Goal: Task Accomplishment & Management: Use online tool/utility

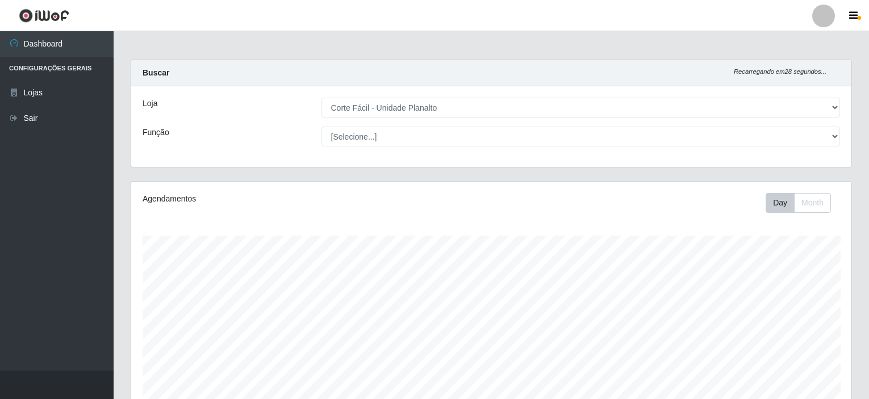
select select "202"
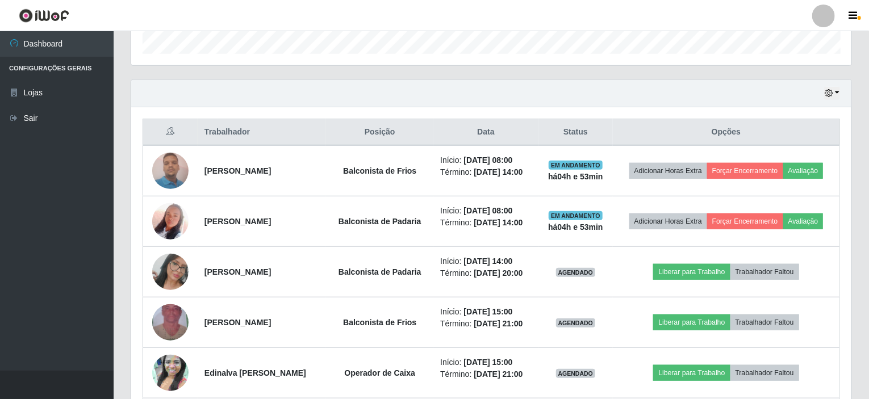
scroll to position [340, 0]
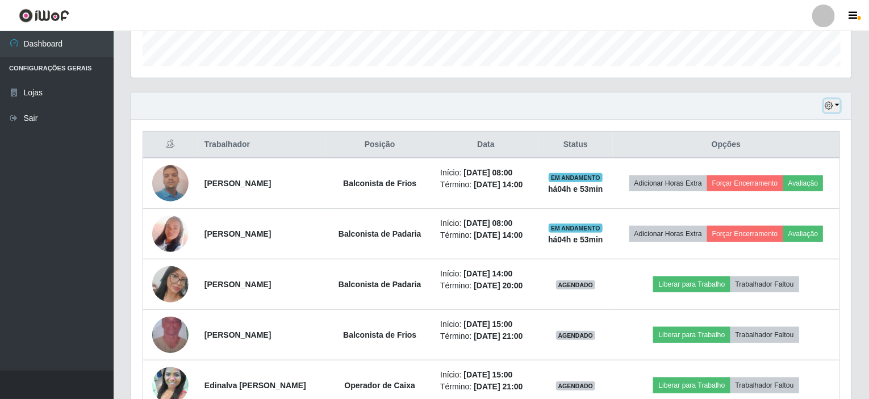
click at [837, 104] on button "button" at bounding box center [832, 105] width 16 height 13
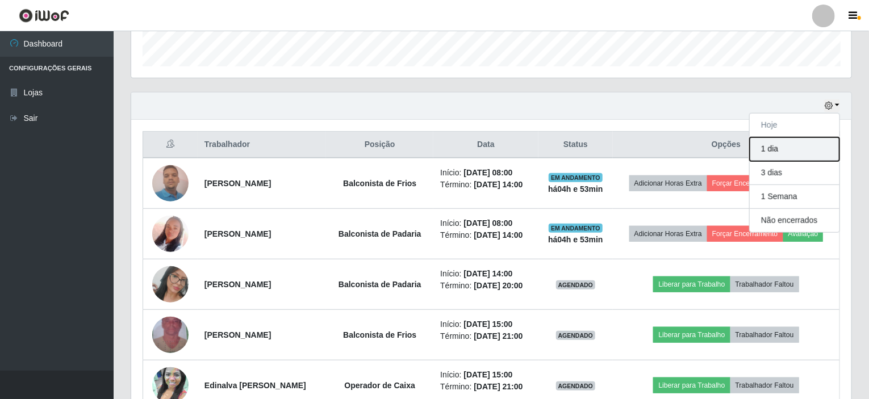
click at [785, 147] on button "1 dia" at bounding box center [795, 149] width 90 height 24
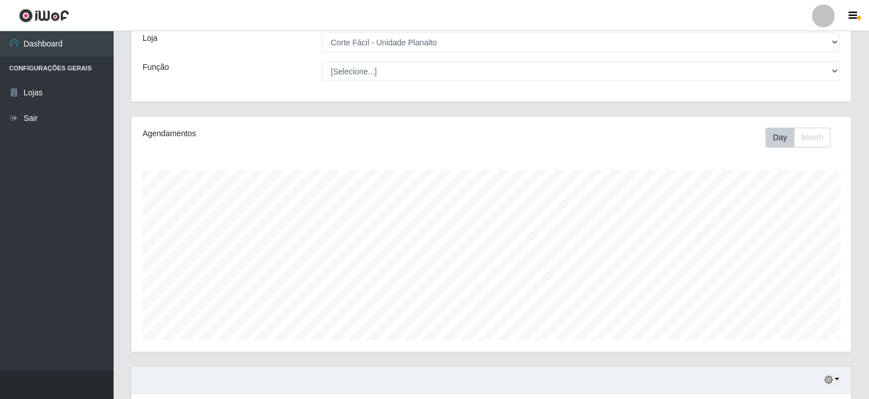
scroll to position [0, 0]
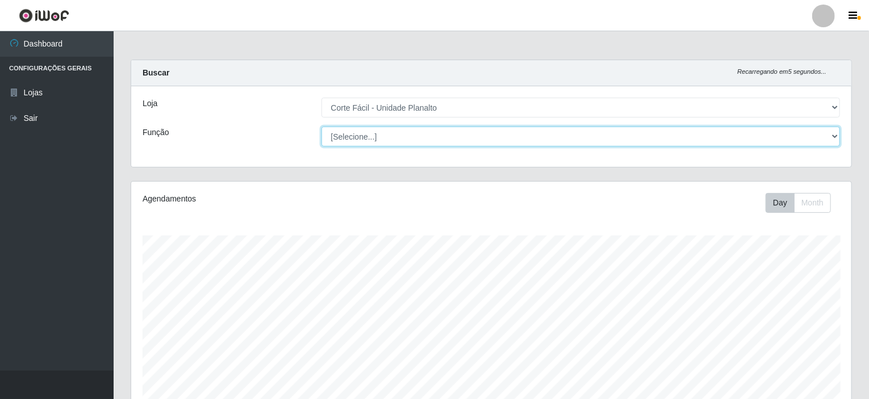
click at [392, 137] on select "[Selecione...] ASG ASG + ASG ++ Auxiliar de Estacionamento Auxiliar de Estacion…" at bounding box center [580, 137] width 519 height 20
click at [321, 127] on select "[Selecione...] ASG ASG + ASG ++ Auxiliar de Estacionamento Auxiliar de Estacion…" at bounding box center [580, 137] width 519 height 20
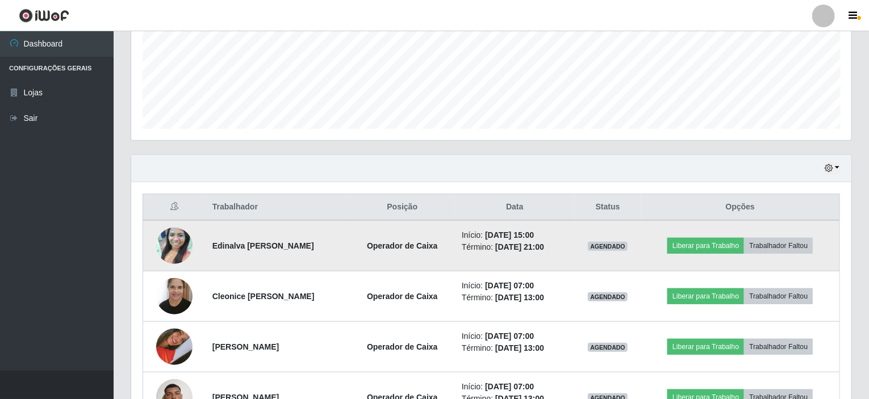
scroll to position [277, 0]
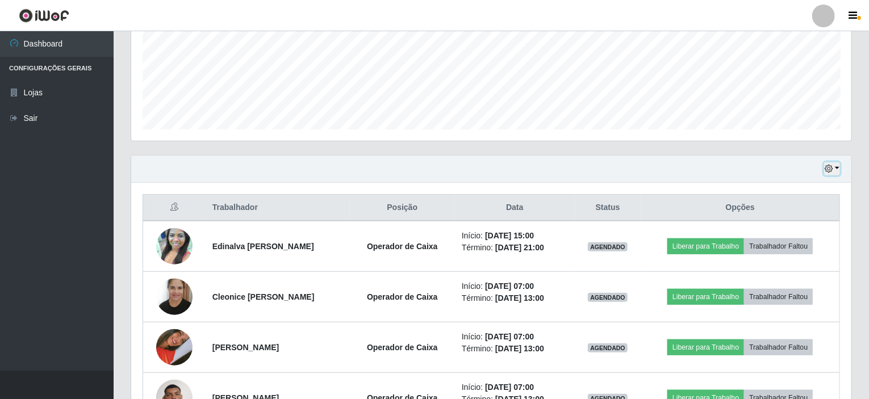
click at [836, 165] on button "button" at bounding box center [832, 168] width 16 height 13
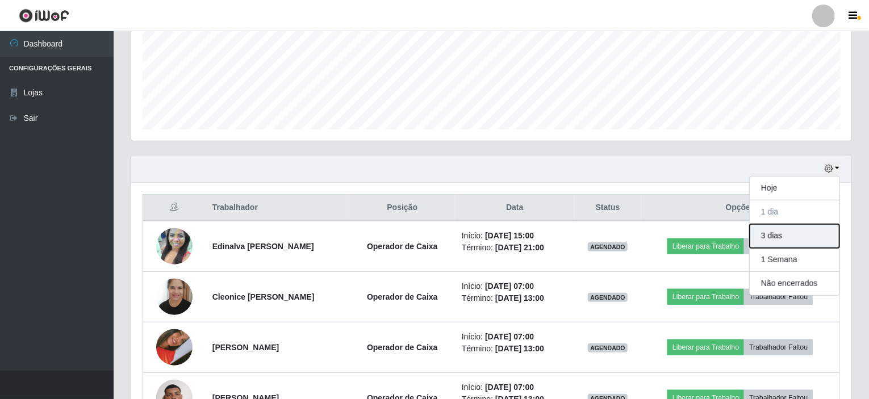
click at [779, 233] on button "3 dias" at bounding box center [795, 236] width 90 height 24
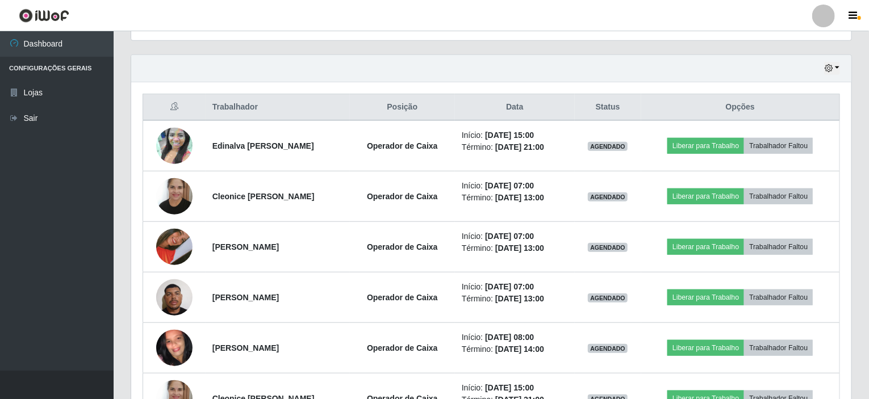
scroll to position [320, 0]
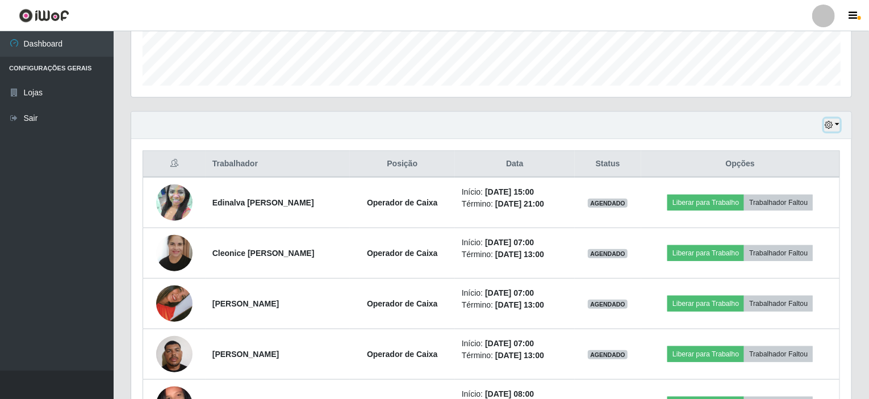
click at [837, 124] on button "button" at bounding box center [832, 125] width 16 height 13
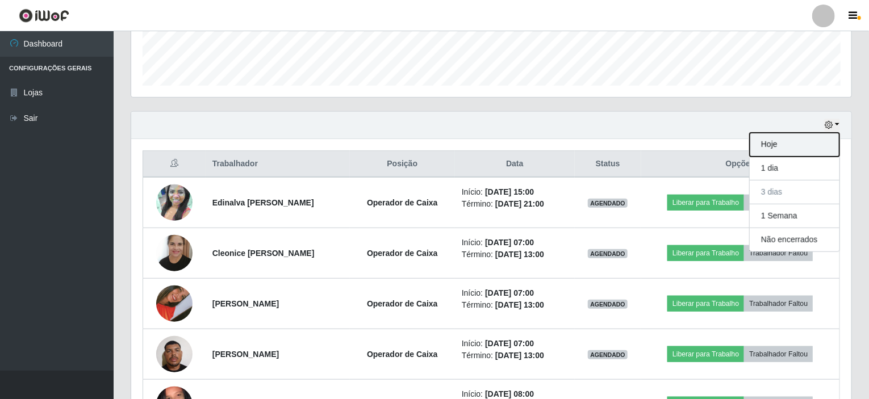
click at [773, 143] on button "Hoje" at bounding box center [795, 145] width 90 height 24
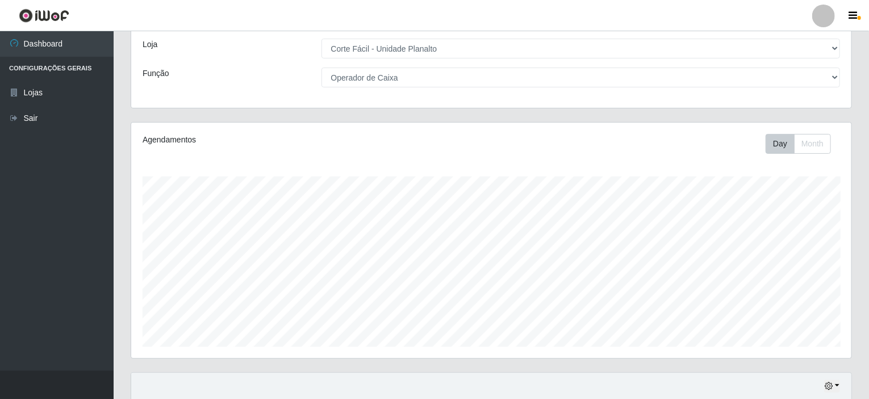
scroll to position [31, 0]
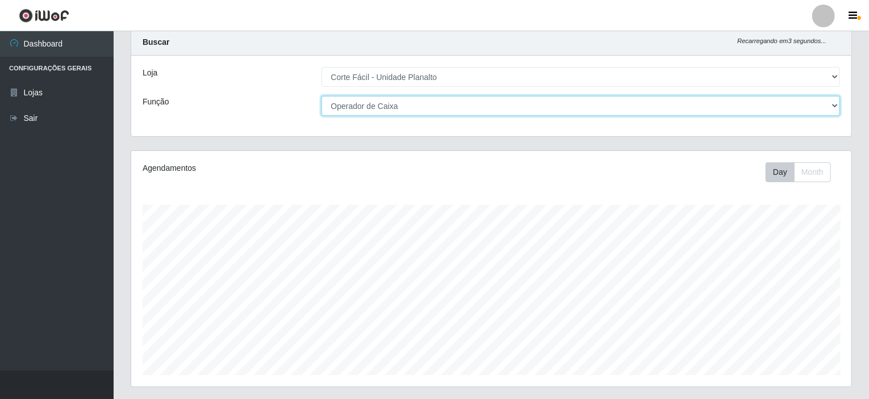
click at [418, 102] on select "[Selecione...] ASG ASG + ASG ++ Auxiliar de Estacionamento Auxiliar de Estacion…" at bounding box center [580, 106] width 519 height 20
select select "[Selecione...]"
click at [321, 96] on select "[Selecione...] ASG ASG + ASG ++ Auxiliar de Estacionamento Auxiliar de Estacion…" at bounding box center [580, 106] width 519 height 20
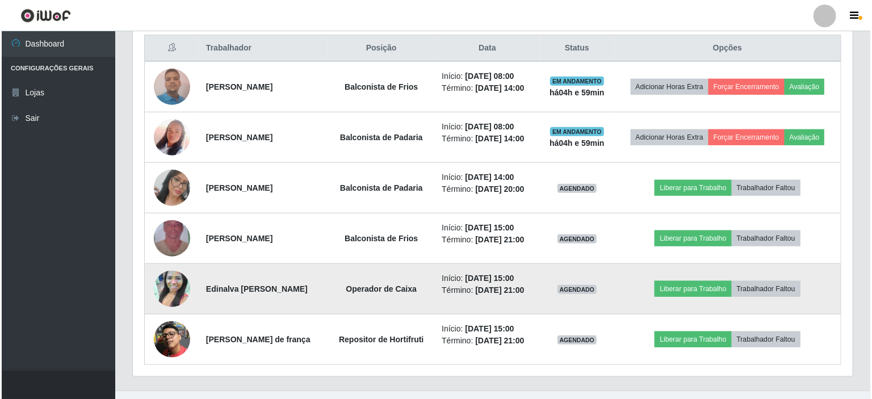
scroll to position [453, 0]
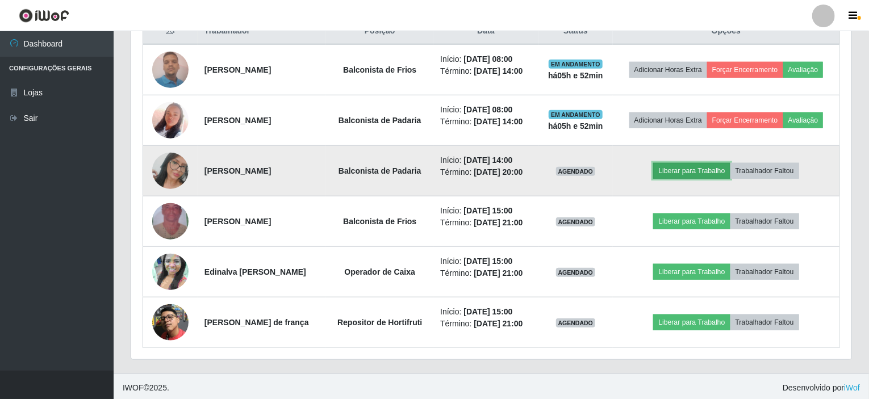
click at [690, 169] on button "Liberar para Trabalho" at bounding box center [691, 171] width 77 height 16
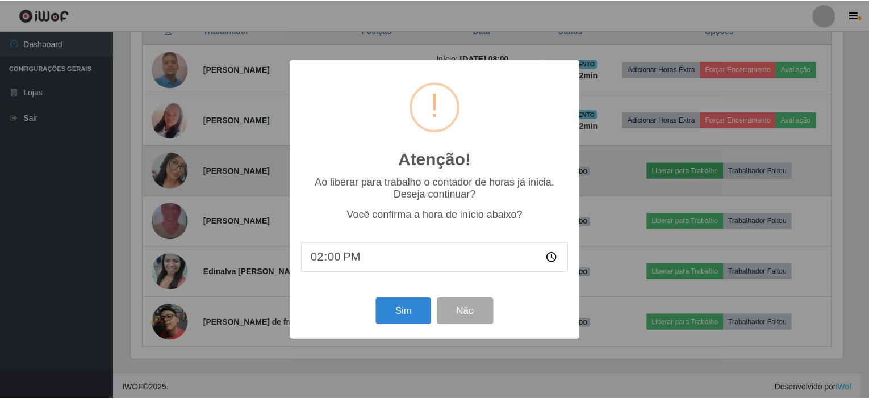
scroll to position [236, 716]
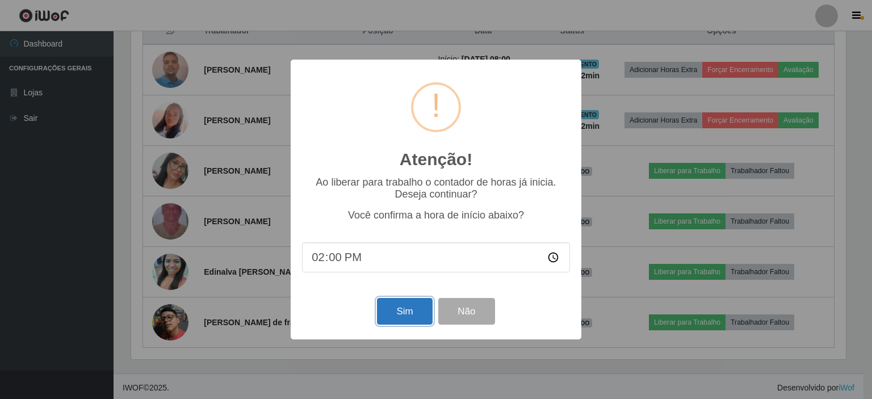
click at [400, 310] on button "Sim" at bounding box center [404, 311] width 55 height 27
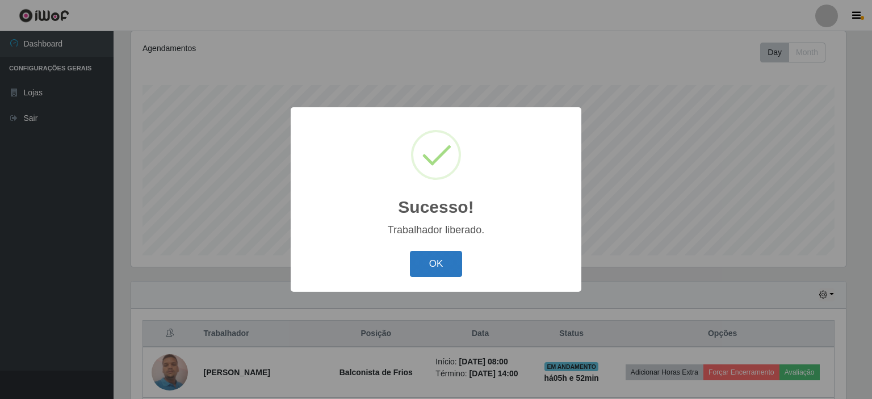
click at [444, 271] on button "OK" at bounding box center [436, 264] width 53 height 27
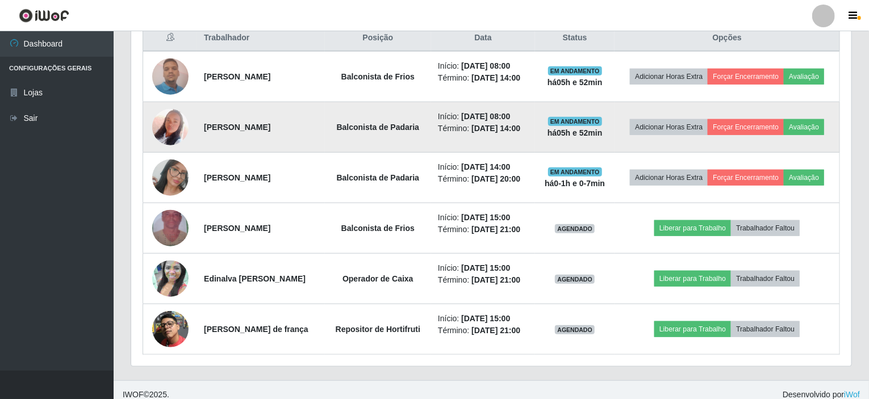
scroll to position [453, 0]
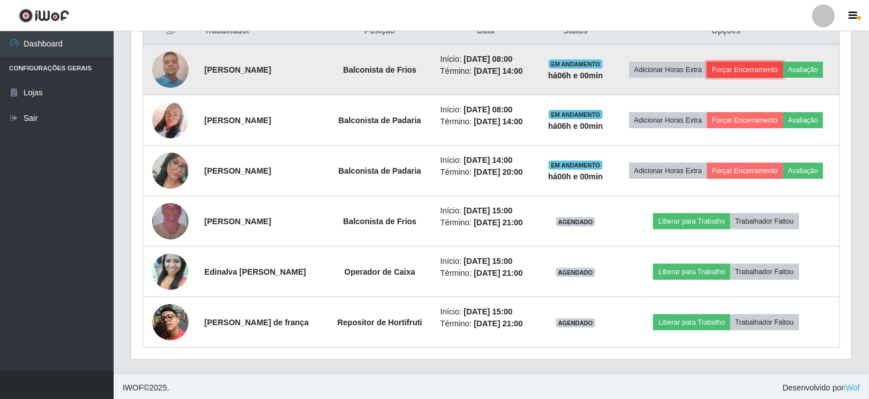
click at [769, 65] on button "Forçar Encerramento" at bounding box center [745, 70] width 76 height 16
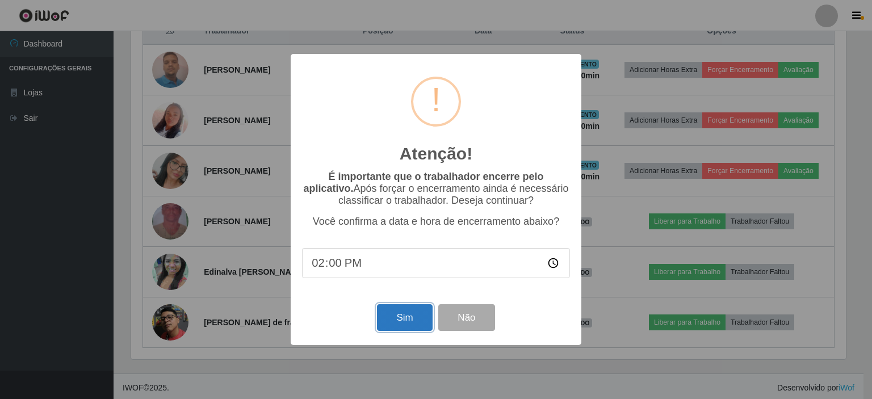
click at [396, 325] on button "Sim" at bounding box center [404, 317] width 55 height 27
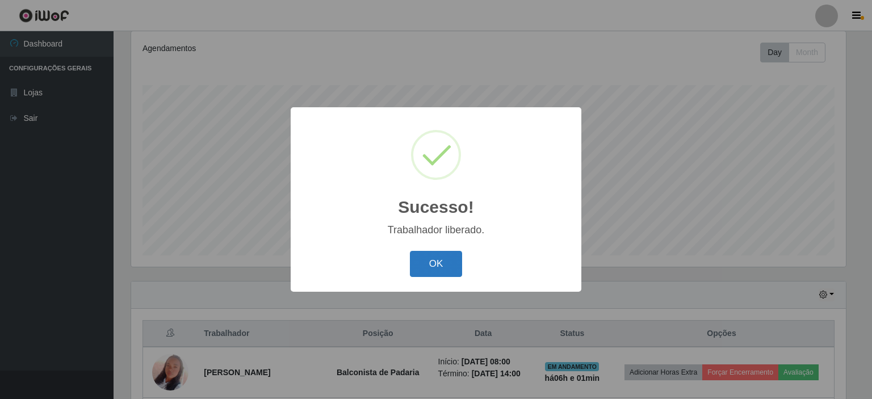
click at [440, 262] on button "OK" at bounding box center [436, 264] width 53 height 27
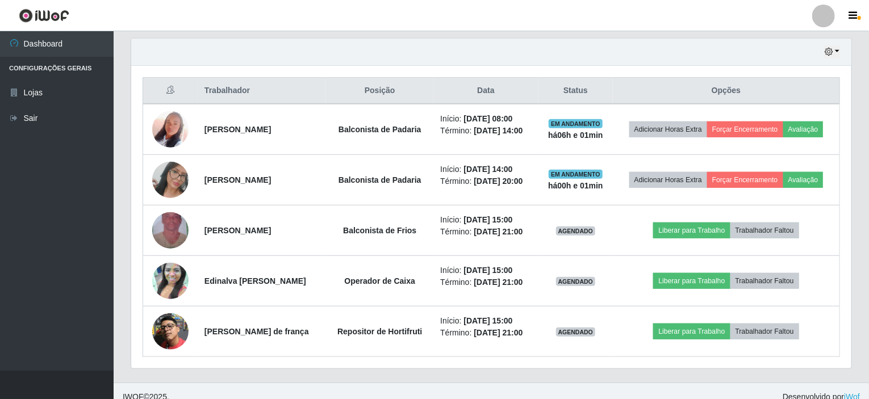
scroll to position [403, 0]
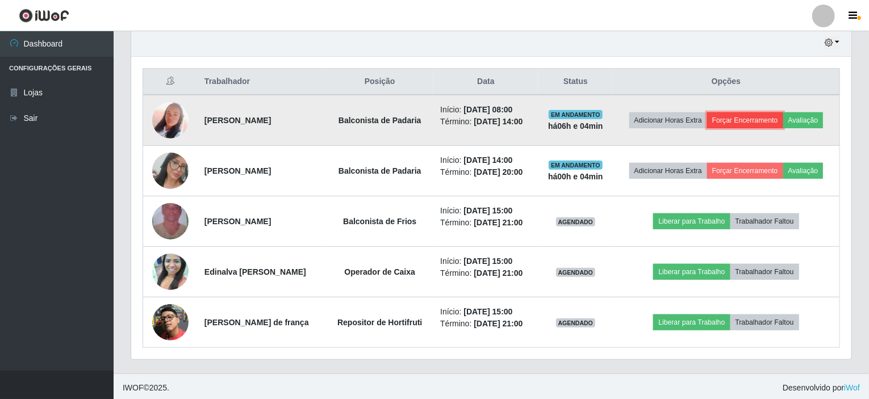
click at [749, 119] on button "Forçar Encerramento" at bounding box center [745, 120] width 76 height 16
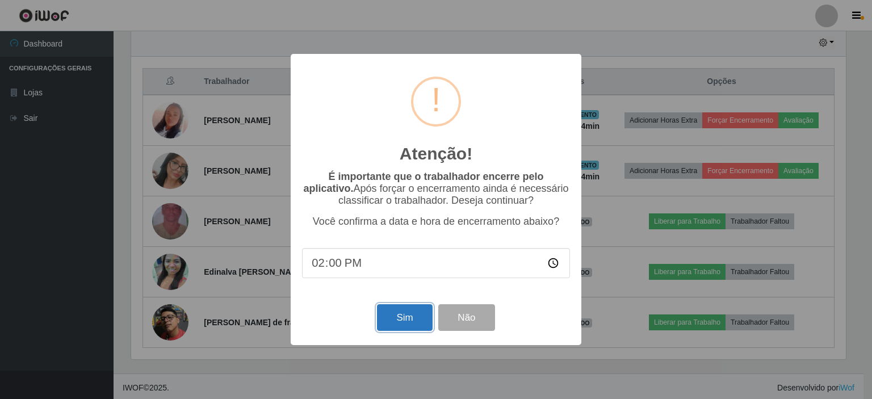
click at [420, 329] on button "Sim" at bounding box center [404, 317] width 55 height 27
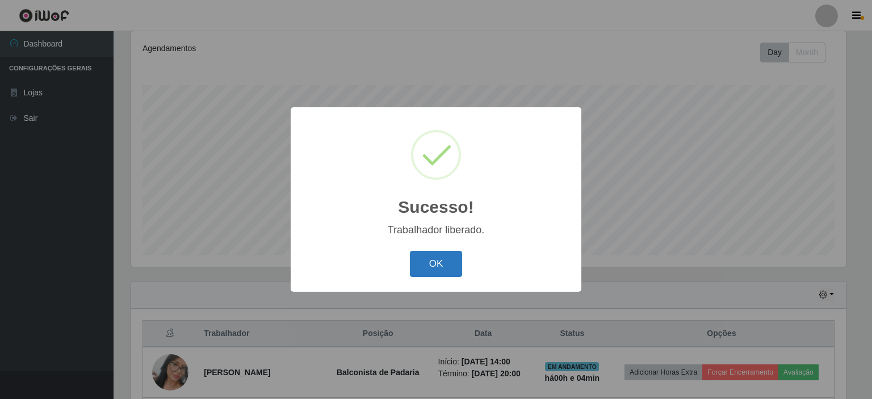
click at [430, 252] on button "OK" at bounding box center [436, 264] width 53 height 27
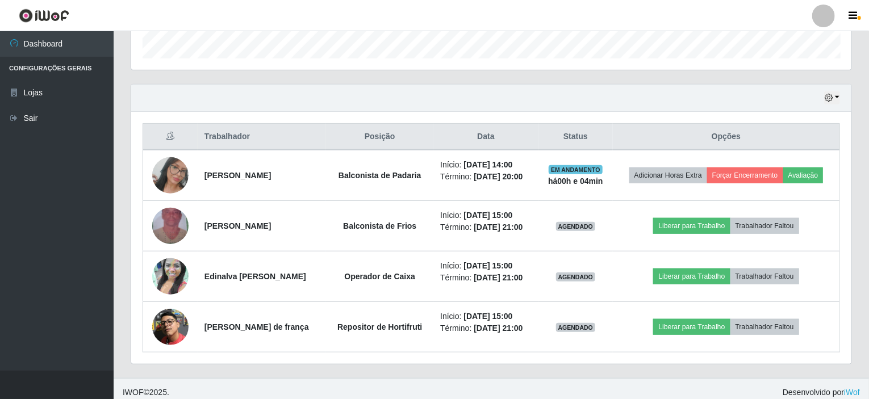
scroll to position [352, 0]
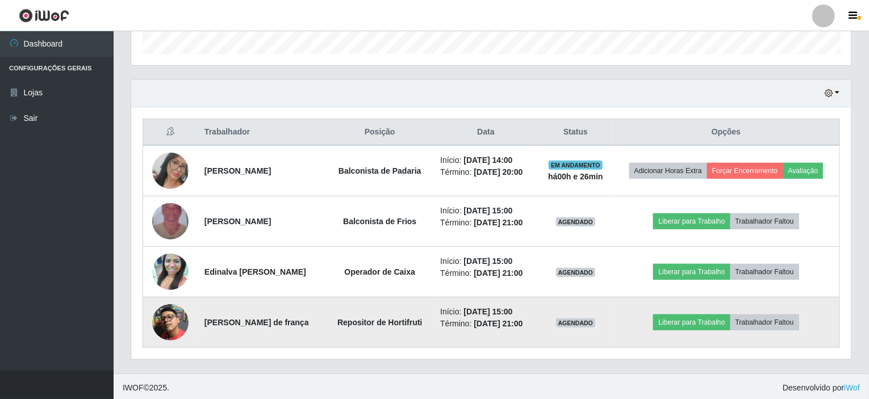
click at [183, 324] on img at bounding box center [170, 322] width 36 height 36
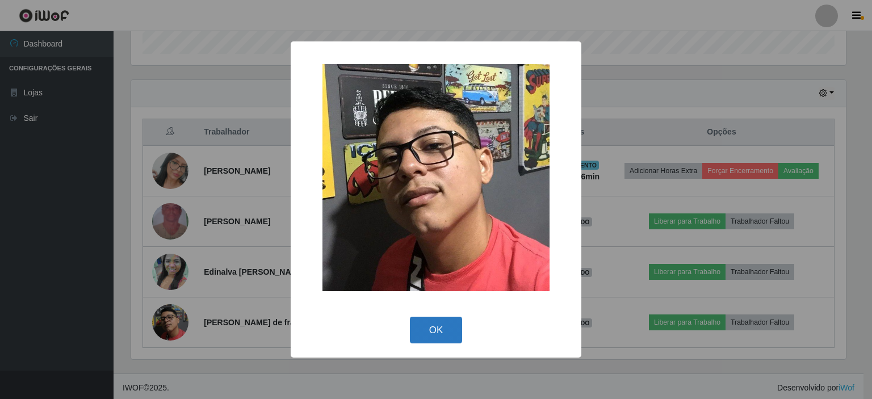
click at [434, 325] on button "OK" at bounding box center [436, 330] width 53 height 27
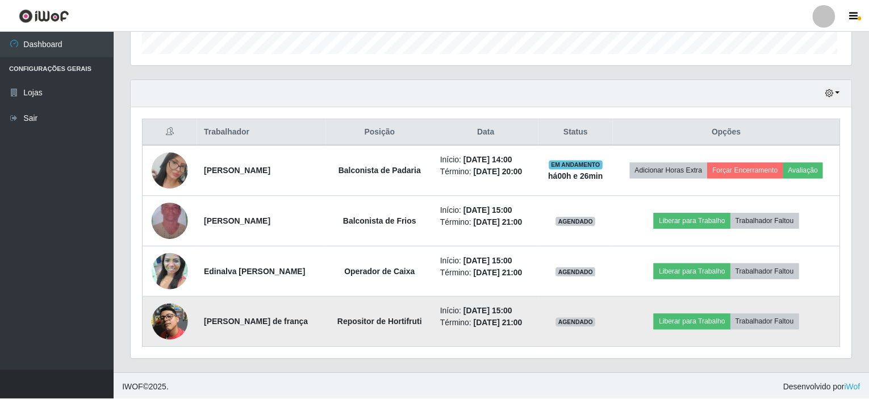
scroll to position [236, 720]
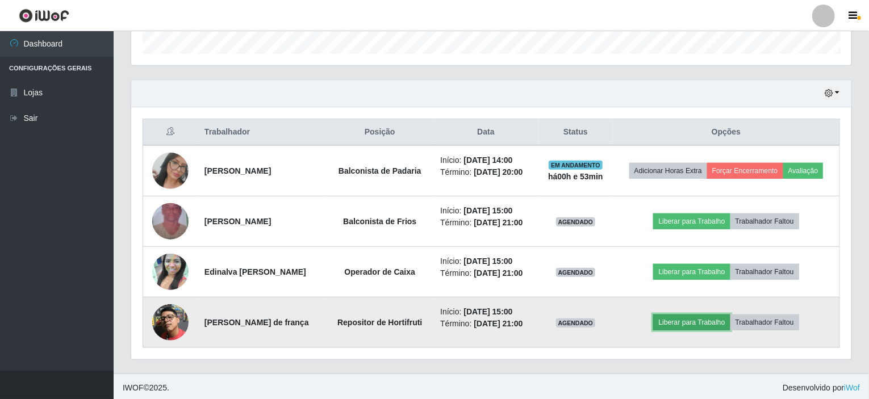
click at [689, 319] on button "Liberar para Trabalho" at bounding box center [691, 323] width 77 height 16
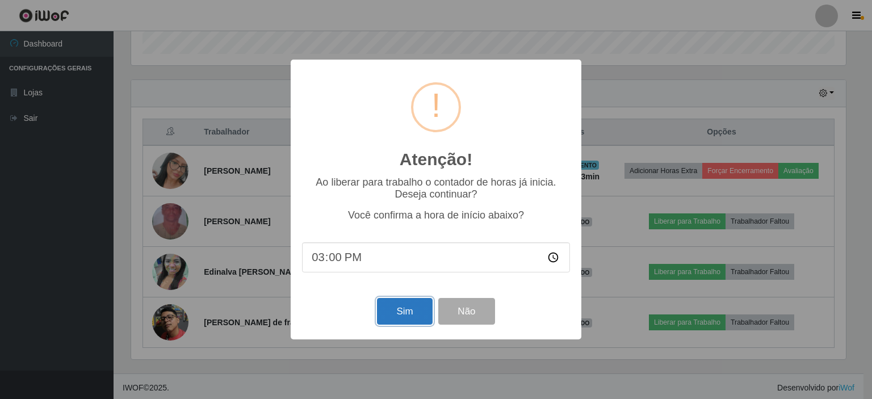
click at [414, 308] on button "Sim" at bounding box center [404, 311] width 55 height 27
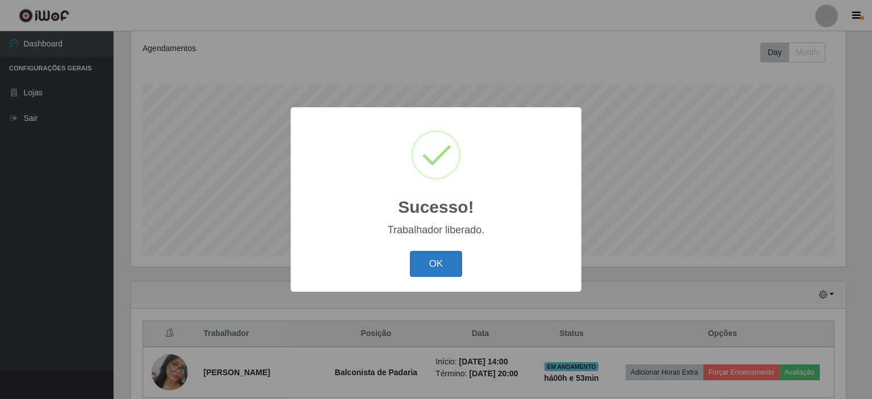
click at [436, 265] on button "OK" at bounding box center [436, 264] width 53 height 27
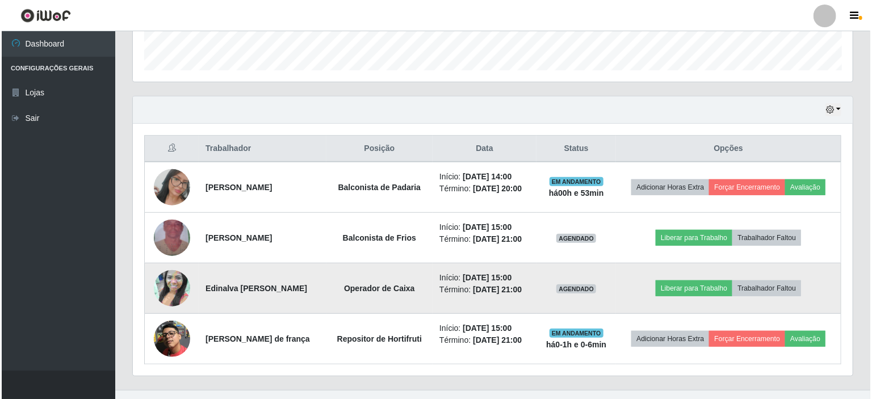
scroll to position [352, 0]
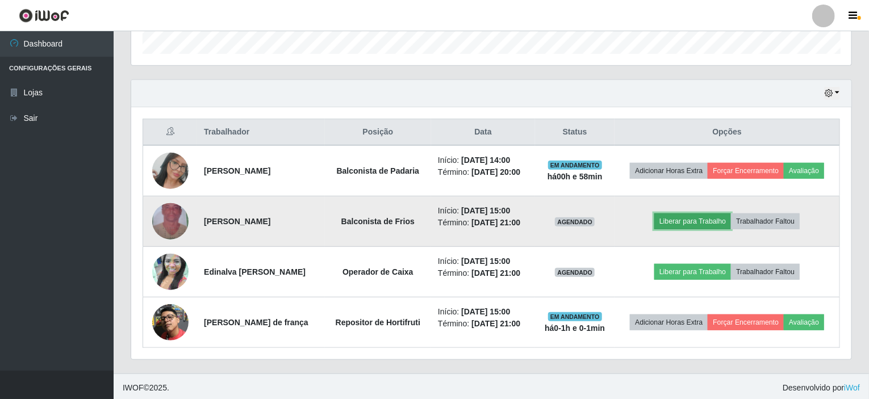
click at [684, 214] on button "Liberar para Trabalho" at bounding box center [692, 222] width 77 height 16
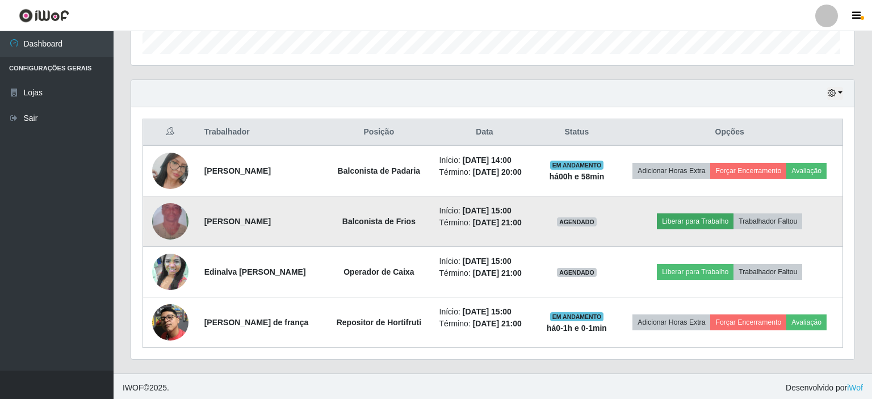
scroll to position [236, 716]
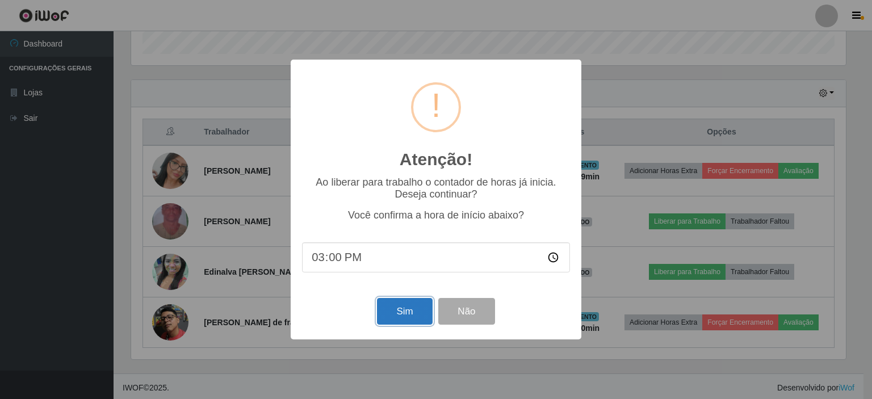
click at [413, 306] on button "Sim" at bounding box center [404, 311] width 55 height 27
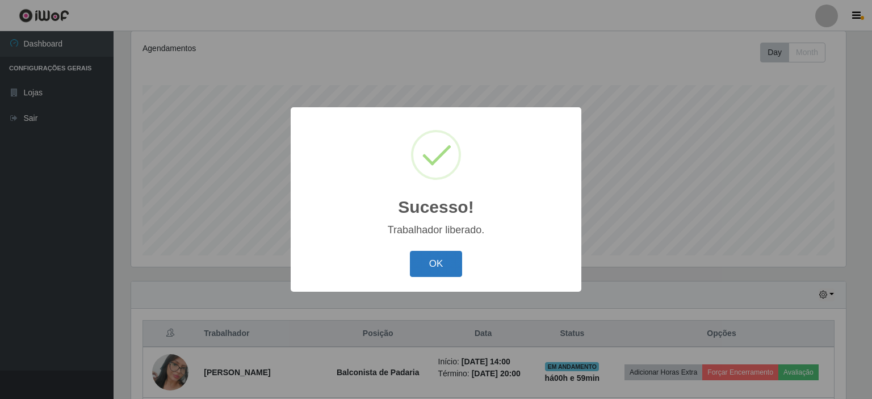
click at [436, 270] on button "OK" at bounding box center [436, 264] width 53 height 27
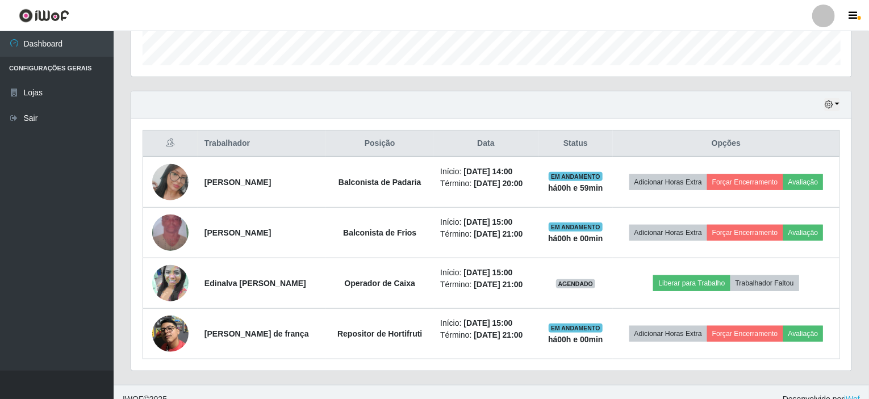
scroll to position [352, 0]
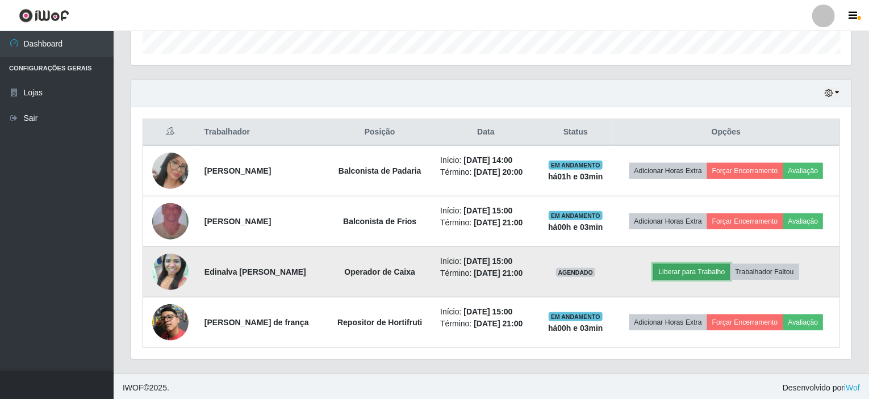
click at [679, 264] on button "Liberar para Trabalho" at bounding box center [691, 272] width 77 height 16
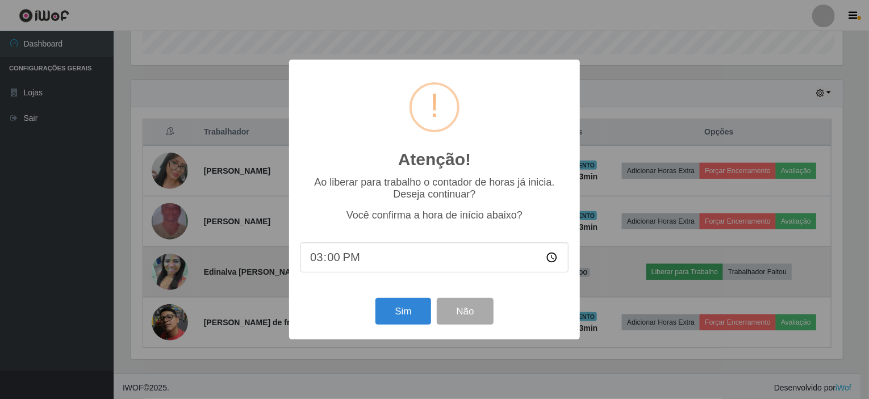
scroll to position [236, 716]
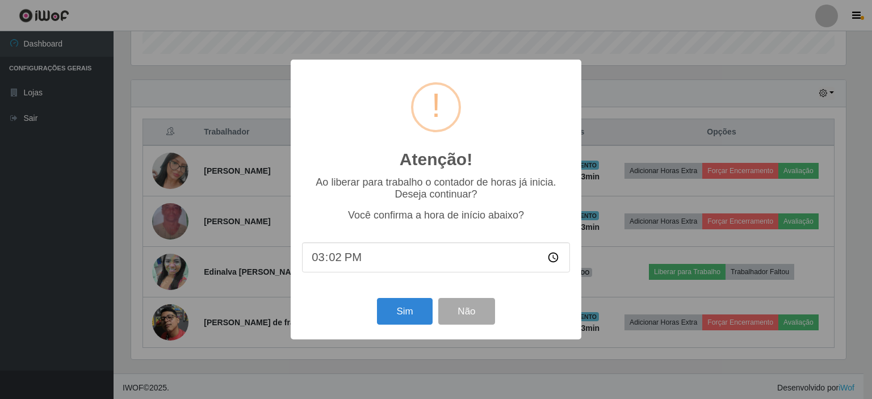
type input "15:03"
click at [404, 316] on button "Sim" at bounding box center [404, 311] width 55 height 27
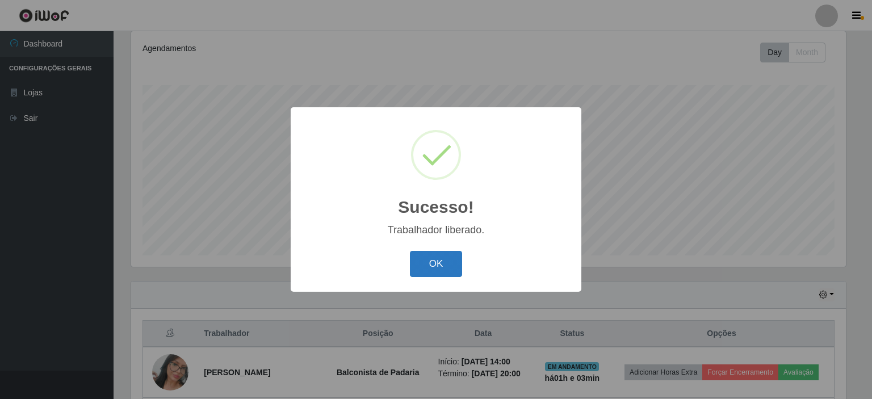
click at [461, 269] on button "OK" at bounding box center [436, 264] width 53 height 27
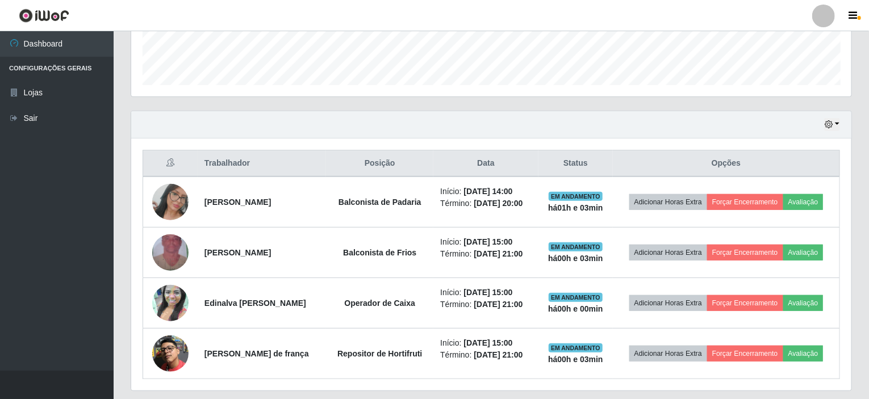
scroll to position [352, 0]
